Goal: Transaction & Acquisition: Purchase product/service

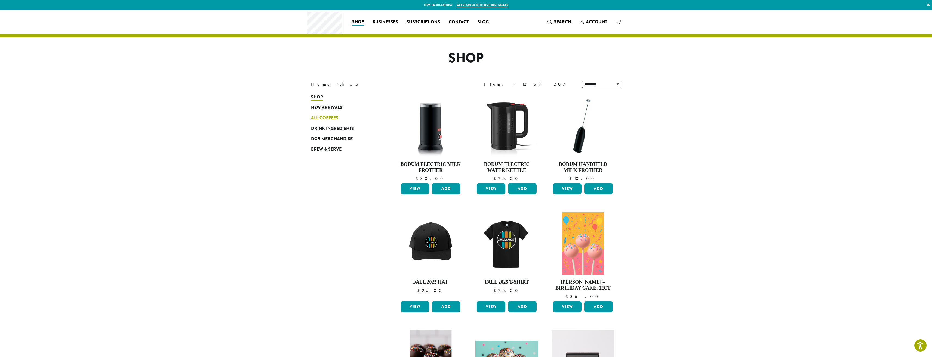
click at [320, 117] on span "All Coffees" at bounding box center [324, 118] width 27 height 7
click at [320, 119] on span "All Coffees" at bounding box center [324, 118] width 27 height 7
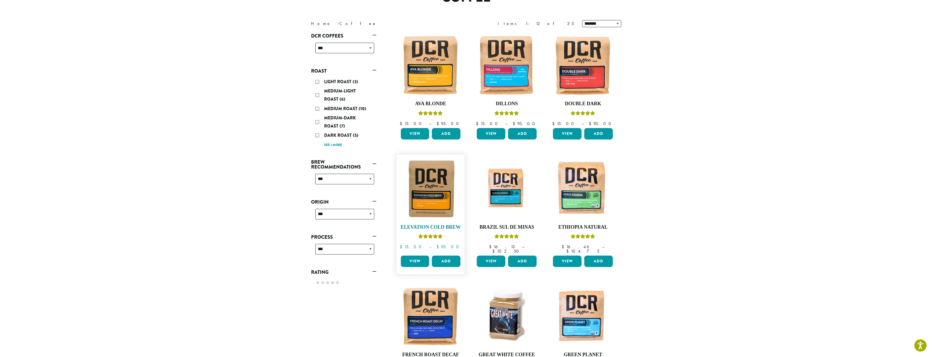
scroll to position [54, 0]
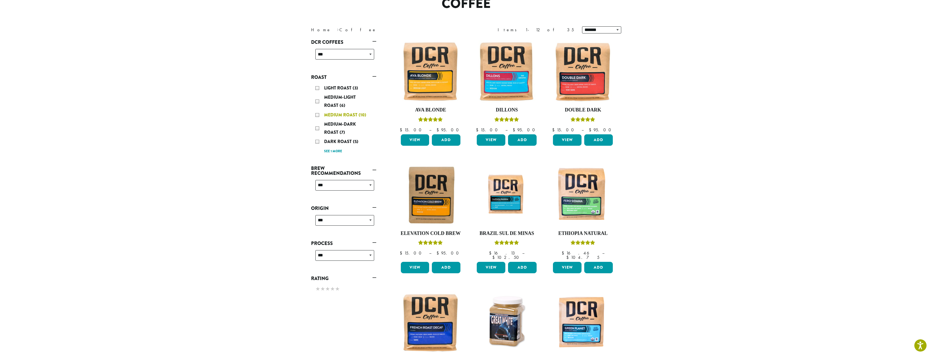
click at [315, 116] on div "Medium Roast (10)" at bounding box center [344, 115] width 59 height 8
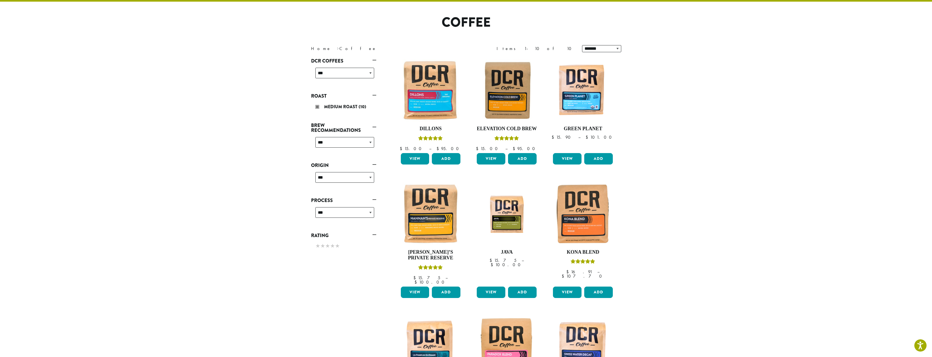
scroll to position [33, 0]
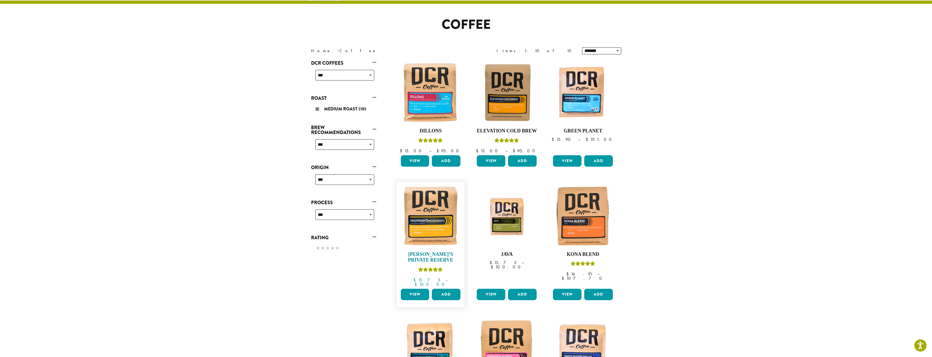
click at [428, 224] on img at bounding box center [430, 216] width 63 height 63
click at [411, 290] on link "View" at bounding box center [415, 294] width 29 height 11
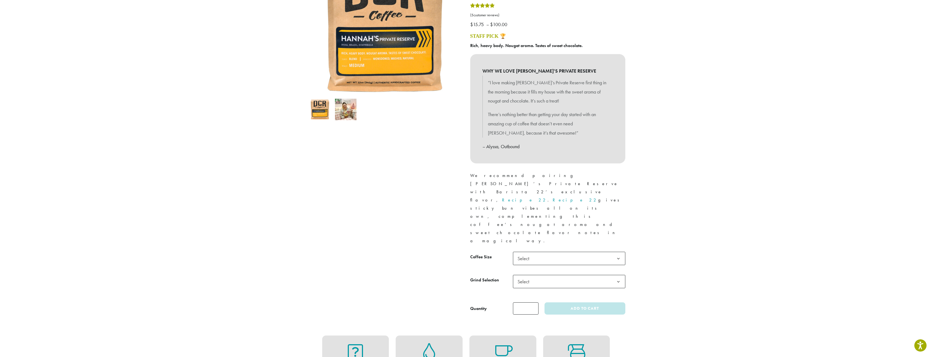
scroll to position [109, 0]
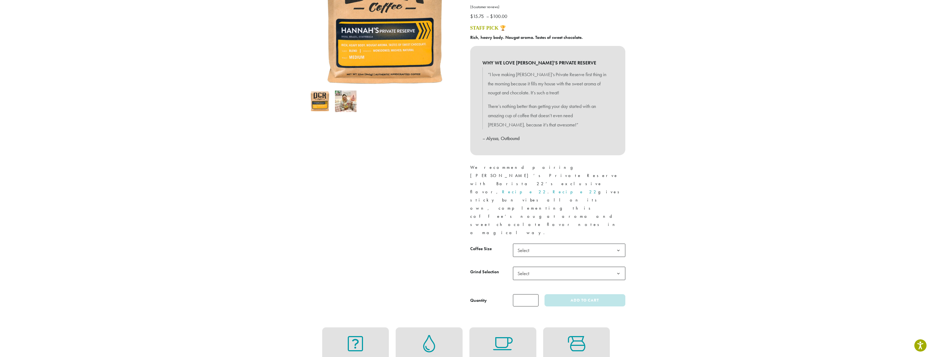
click at [620, 244] on b at bounding box center [618, 250] width 13 height 13
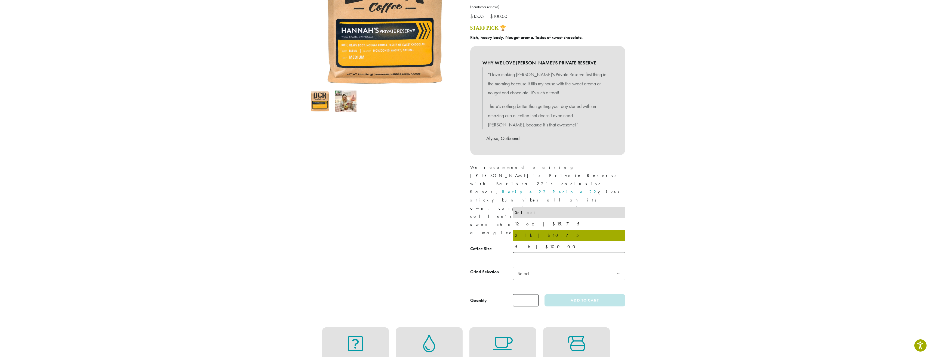
click at [489, 267] on th "Grind Selection" at bounding box center [491, 278] width 43 height 23
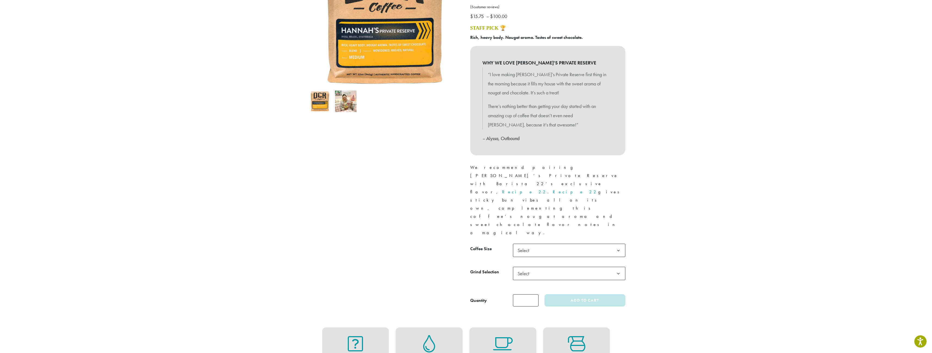
click at [619, 267] on b at bounding box center [618, 273] width 13 height 13
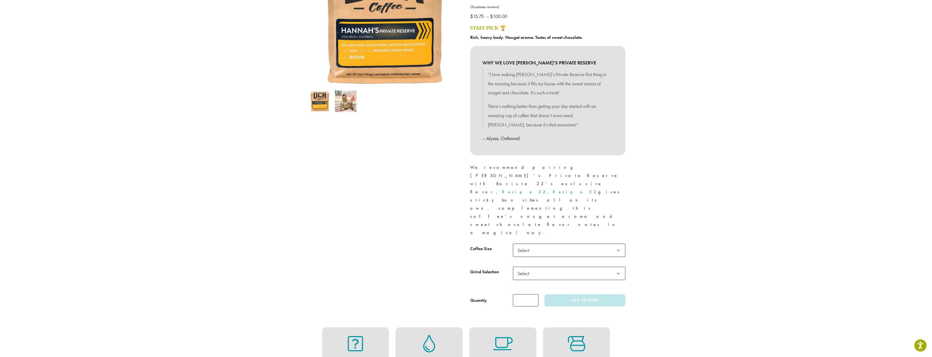
click at [493, 244] on form "**********" at bounding box center [547, 275] width 155 height 63
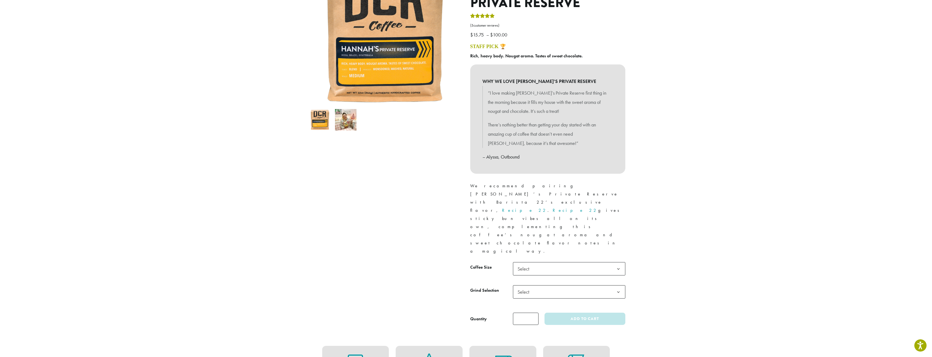
scroll to position [54, 0]
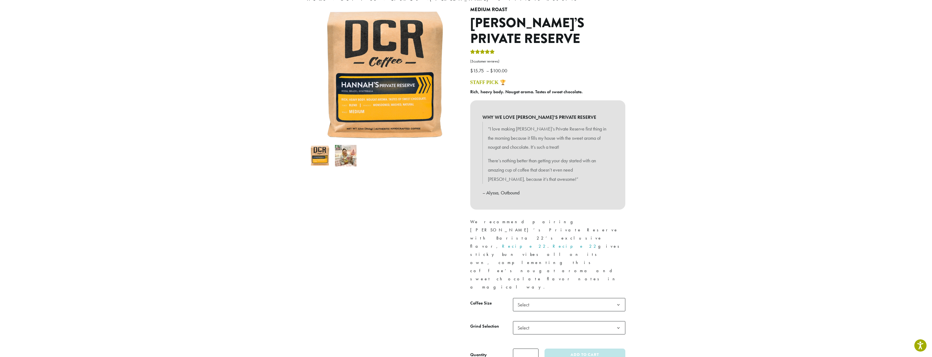
click at [400, 214] on div at bounding box center [384, 184] width 163 height 354
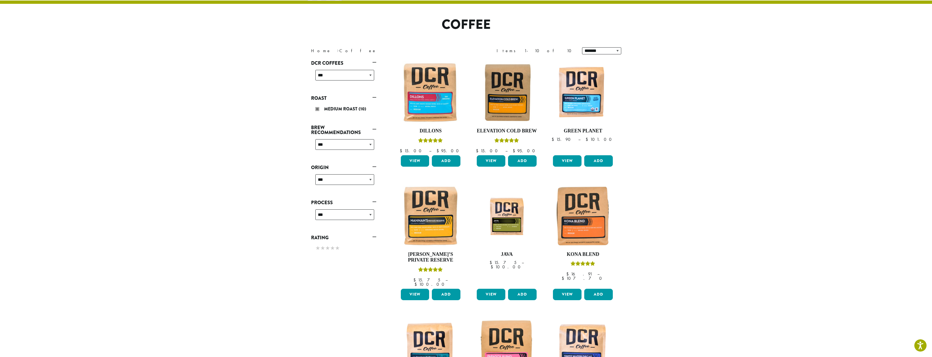
scroll to position [54, 0]
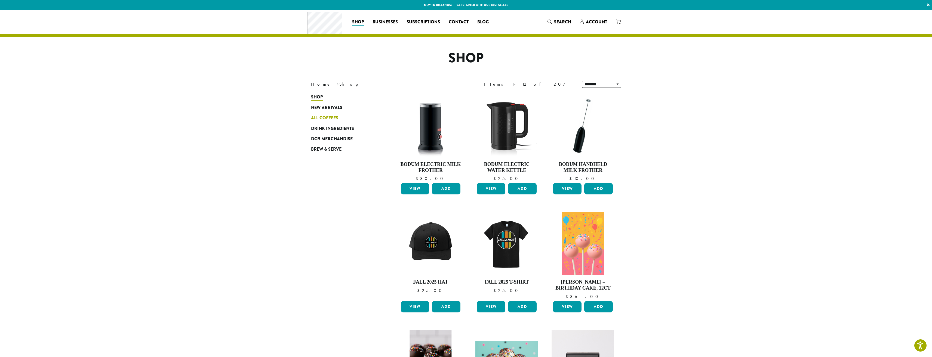
click at [321, 120] on span "All Coffees" at bounding box center [324, 118] width 27 height 7
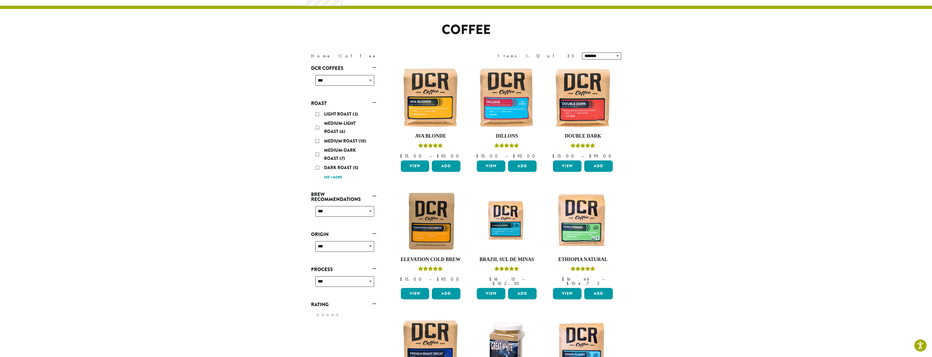
scroll to position [19, 0]
